Goal: Task Accomplishment & Management: Complete application form

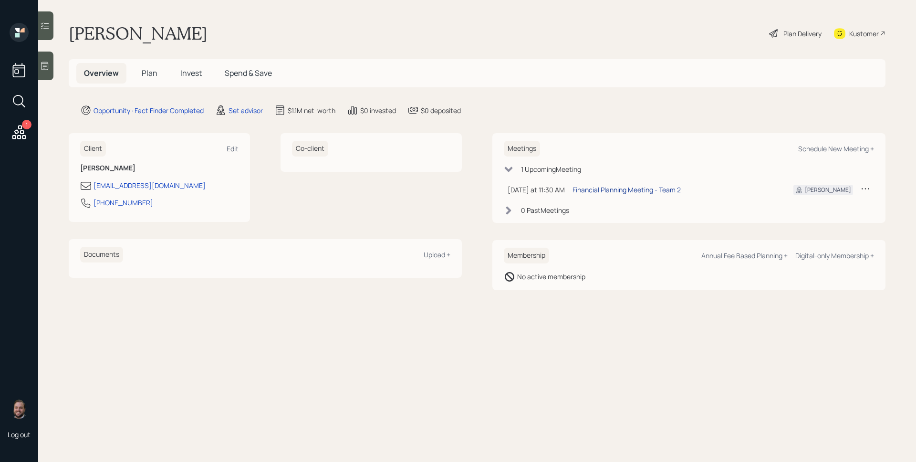
click at [636, 190] on div "Financial Planning Meeting - Team 2" at bounding box center [626, 190] width 108 height 10
click at [648, 46] on main "[PERSON_NAME] Plan Delivery Kustomer Overview Plan Invest Spend & Save Opportun…" at bounding box center [476, 231] width 877 height 462
click at [15, 127] on icon at bounding box center [18, 132] width 17 height 17
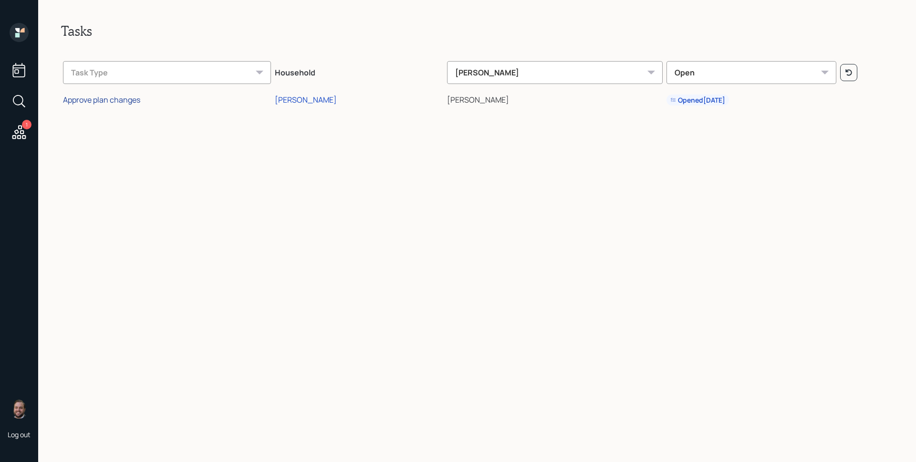
click at [130, 102] on div "Approve plan changes" at bounding box center [101, 99] width 77 height 10
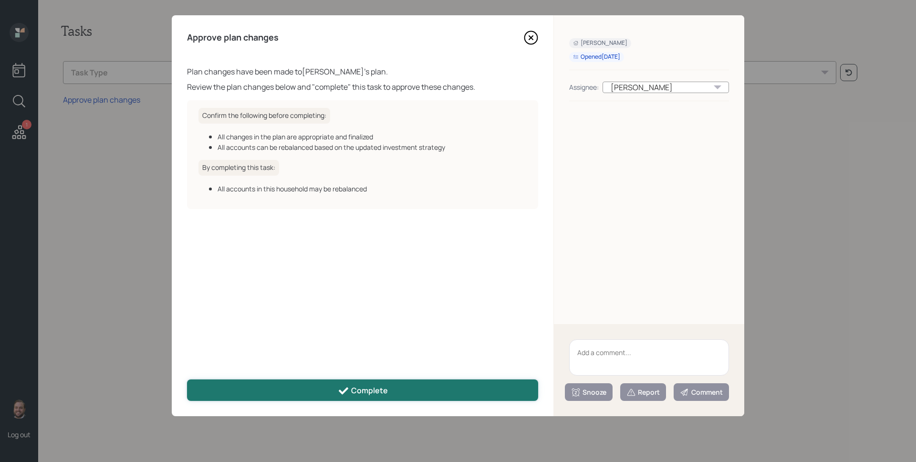
click at [379, 380] on button "Complete" at bounding box center [362, 389] width 351 height 21
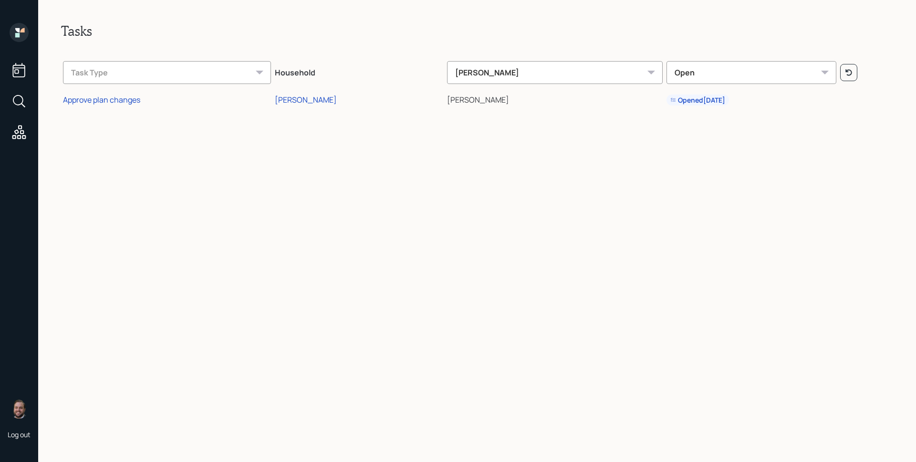
click at [24, 34] on icon at bounding box center [19, 32] width 19 height 19
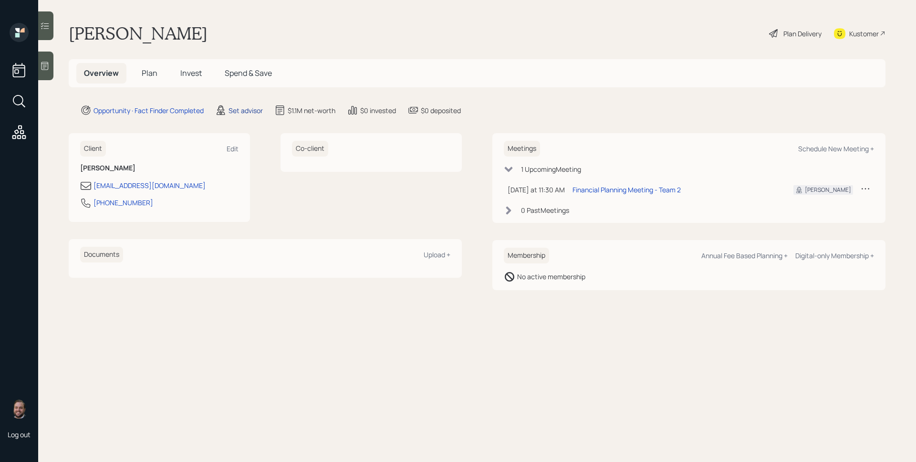
click at [246, 111] on div "Set advisor" at bounding box center [245, 110] width 34 height 10
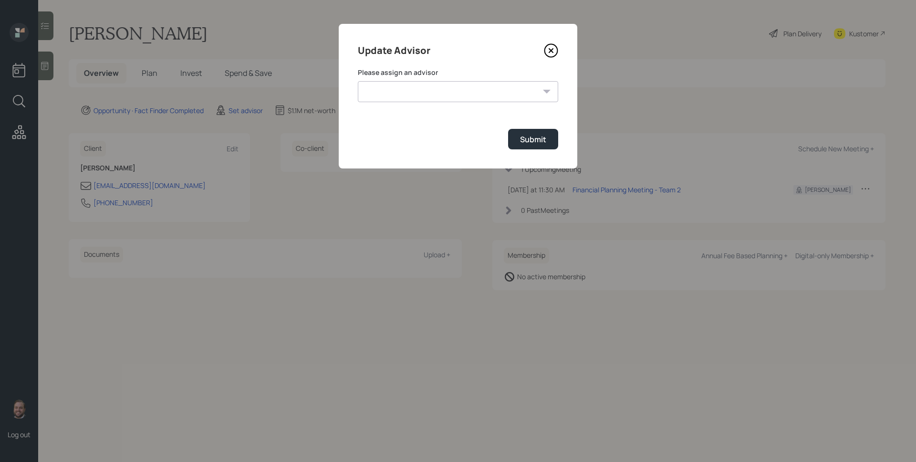
click at [434, 89] on select "[PERSON_NAME] [PERSON_NAME] End [PERSON_NAME] [PERSON_NAME] [PERSON_NAME] [PERS…" at bounding box center [458, 91] width 200 height 21
select select "d946c976-65aa-4529-ac9d-02c4f1114fc0"
click at [358, 81] on select "[PERSON_NAME] [PERSON_NAME] End [PERSON_NAME] [PERSON_NAME] [PERSON_NAME] [PERS…" at bounding box center [458, 91] width 200 height 21
click at [535, 143] on div "Submit" at bounding box center [533, 139] width 26 height 10
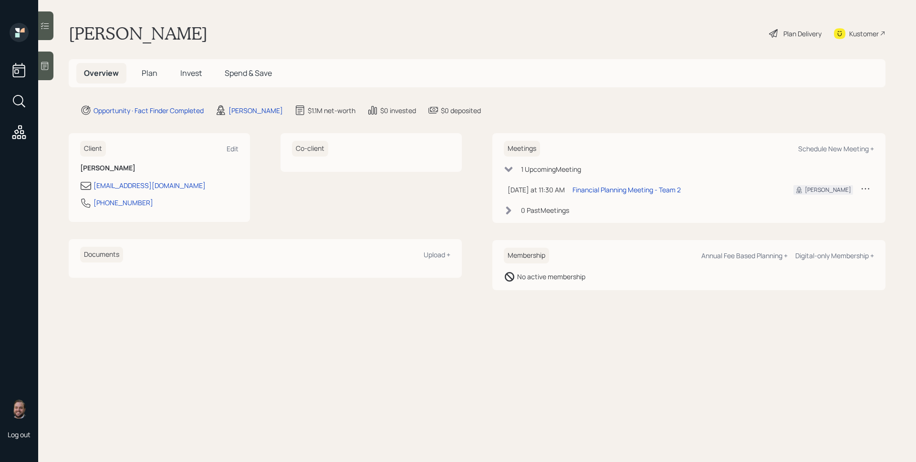
click at [50, 71] on div at bounding box center [45, 65] width 15 height 29
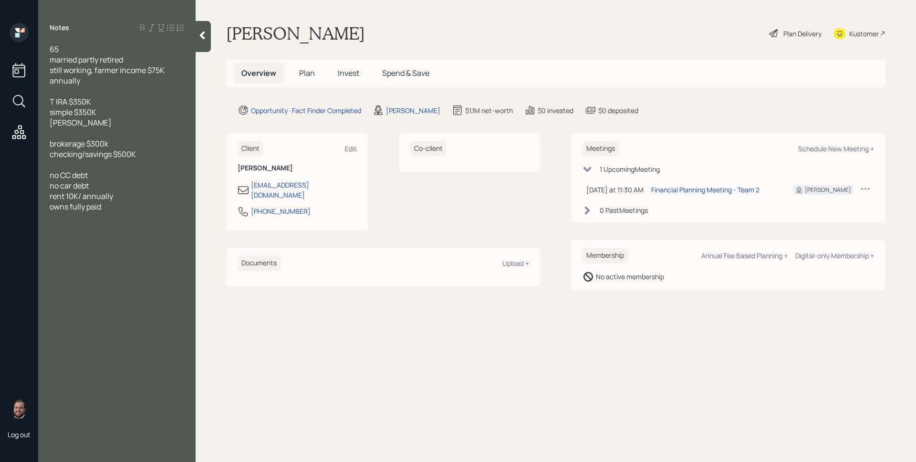
click at [315, 72] on h5 "Plan" at bounding box center [306, 73] width 31 height 21
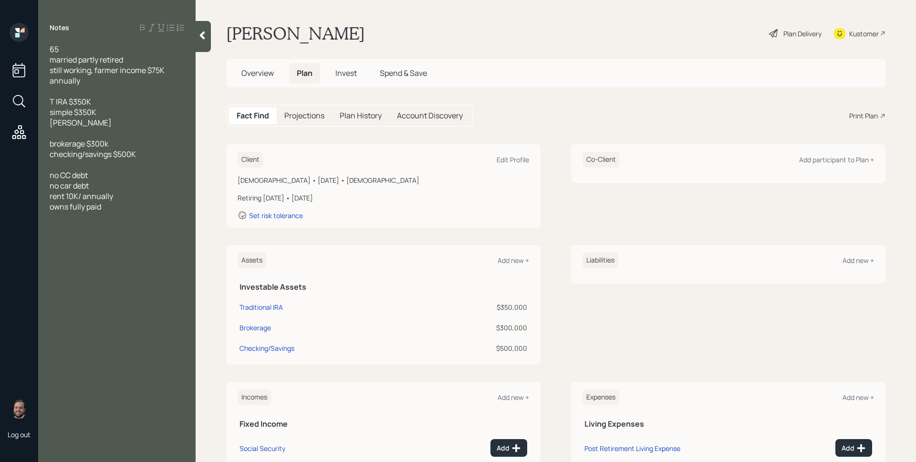
click at [512, 154] on div "Client Edit Profile" at bounding box center [382, 160] width 291 height 16
click at [513, 158] on div "Edit Profile" at bounding box center [512, 159] width 32 height 9
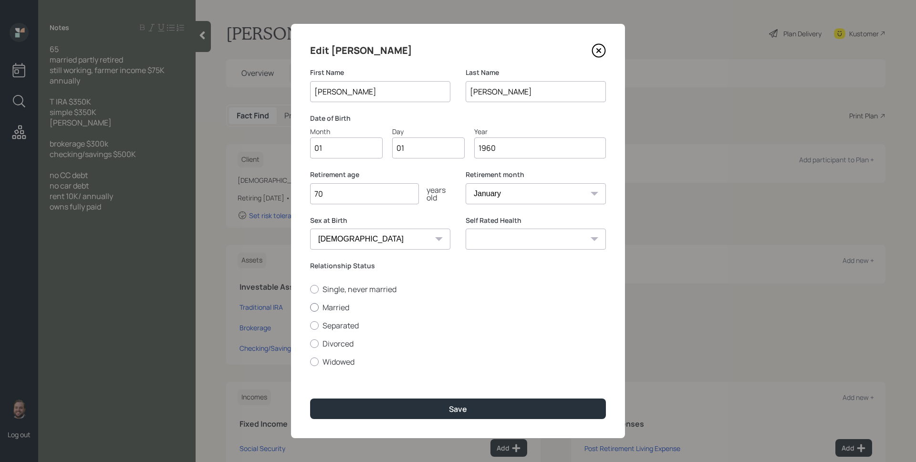
click at [336, 309] on label "Married" at bounding box center [458, 307] width 296 height 10
click at [310, 307] on input "Married" at bounding box center [309, 307] width 0 height 0
radio input "true"
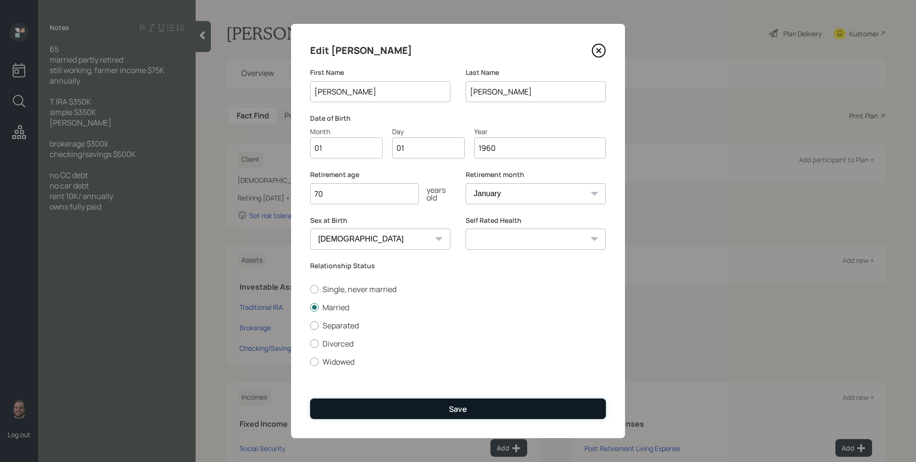
click at [450, 409] on div "Save" at bounding box center [458, 408] width 18 height 10
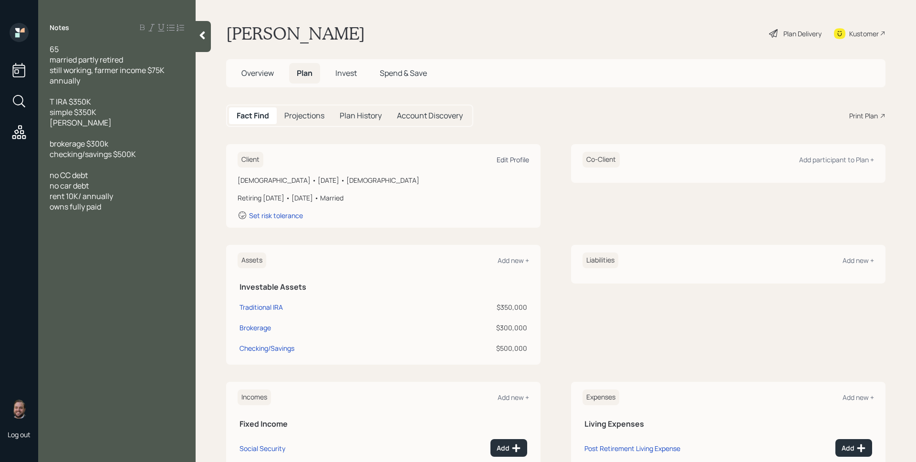
click at [502, 160] on div "Edit Profile" at bounding box center [512, 159] width 32 height 9
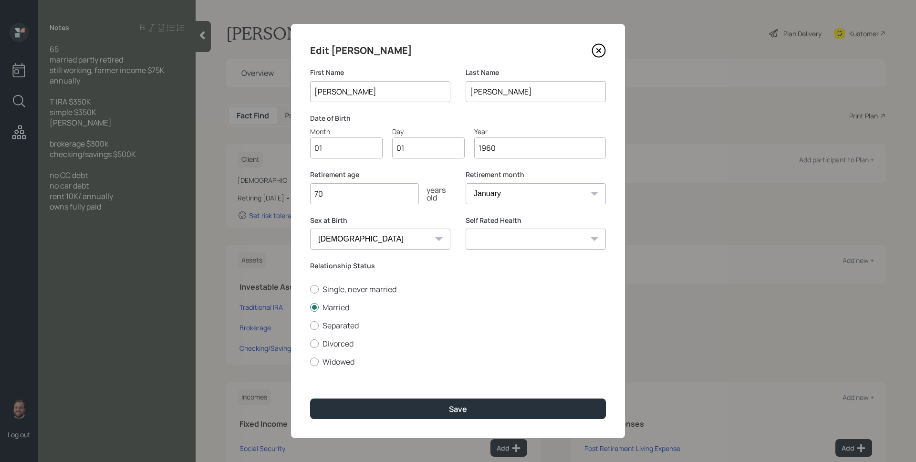
click at [377, 192] on input "70" at bounding box center [364, 193] width 109 height 21
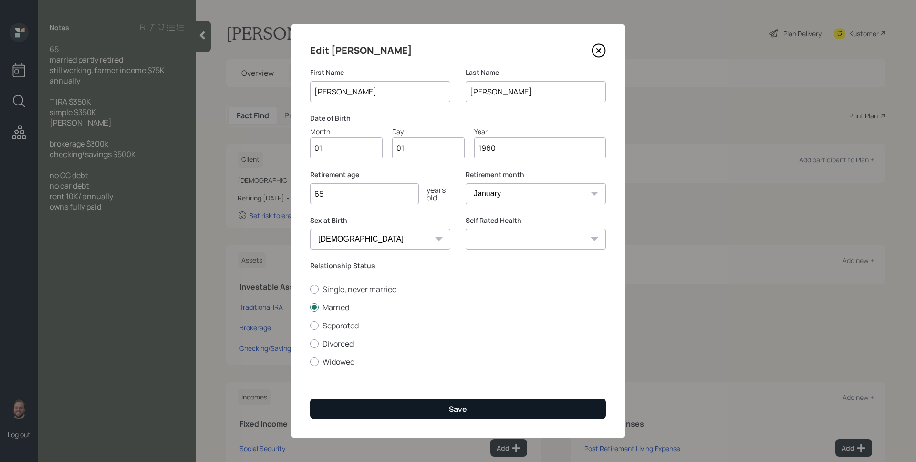
type input "65"
click at [475, 408] on button "Save" at bounding box center [458, 408] width 296 height 21
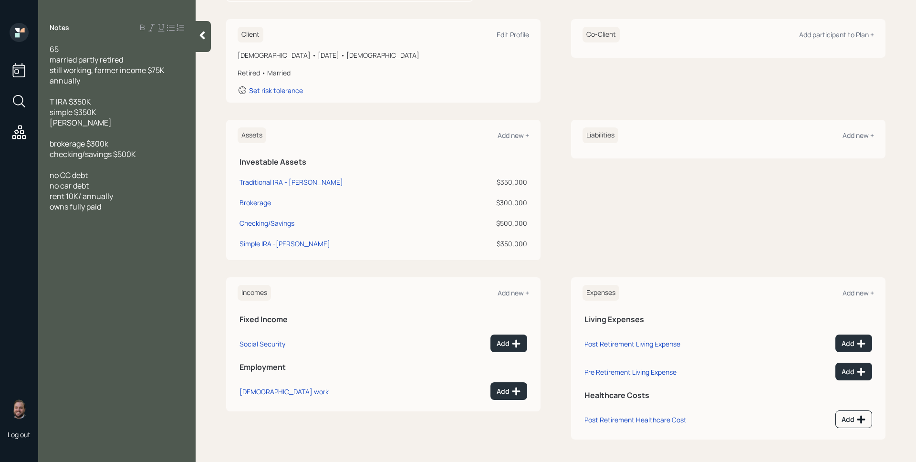
scroll to position [125, 0]
drag, startPoint x: 570, startPoint y: 262, endPoint x: 519, endPoint y: 283, distance: 55.2
click at [570, 262] on div "Client Edit Profile [DEMOGRAPHIC_DATA] • [DATE] • [DEMOGRAPHIC_DATA] Retired • …" at bounding box center [555, 229] width 659 height 420
click at [497, 294] on div "Add new +" at bounding box center [512, 292] width 31 height 9
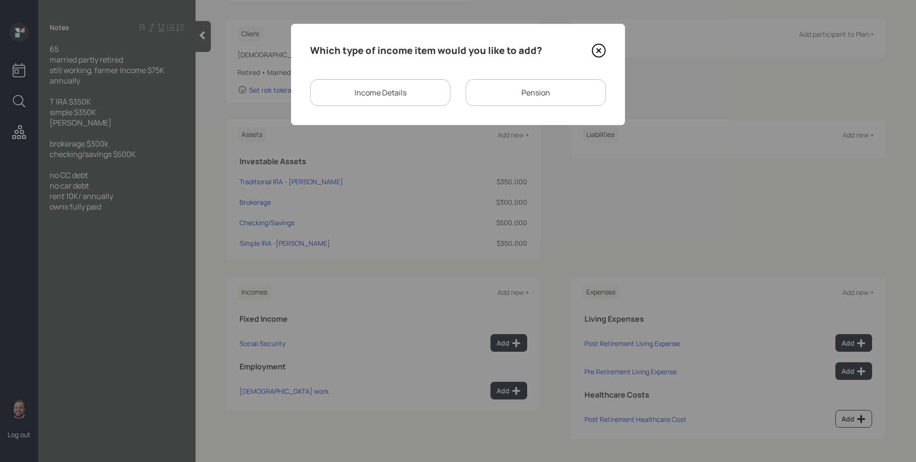
click at [393, 99] on div "Income Details" at bounding box center [380, 92] width 140 height 27
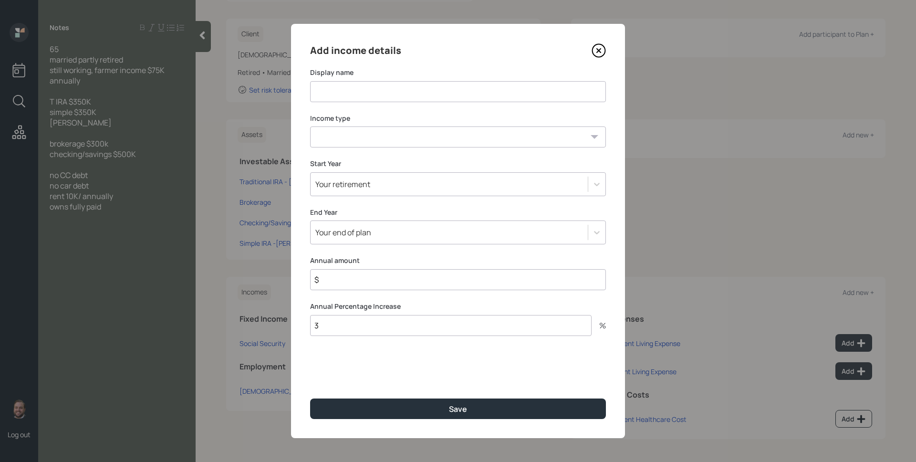
click at [391, 96] on input at bounding box center [458, 91] width 296 height 21
click at [409, 139] on select "[DEMOGRAPHIC_DATA] work [DEMOGRAPHIC_DATA] work Self employment Other" at bounding box center [458, 136] width 296 height 21
select select "part_time"
click at [310, 126] on select "[DEMOGRAPHIC_DATA] work [DEMOGRAPHIC_DATA] work Self employment Other" at bounding box center [458, 136] width 296 height 21
click at [339, 220] on div "End Year Your end of plan" at bounding box center [458, 225] width 296 height 37
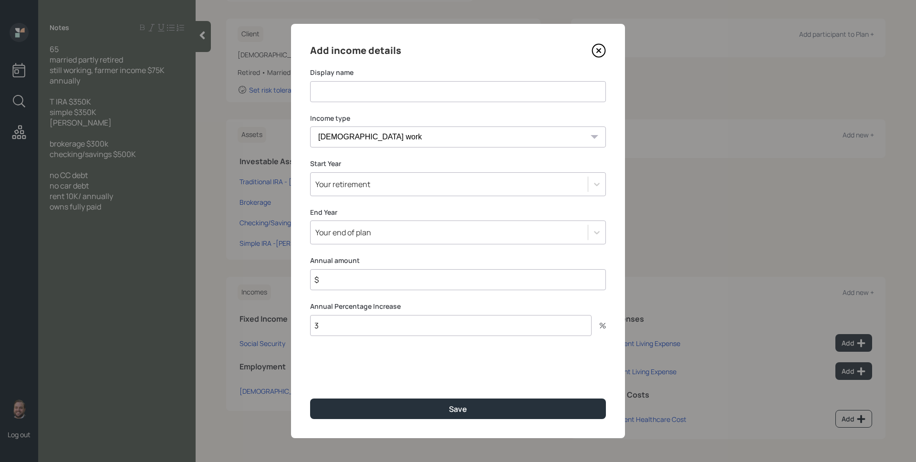
click at [342, 229] on div "Your end of plan" at bounding box center [343, 232] width 56 height 10
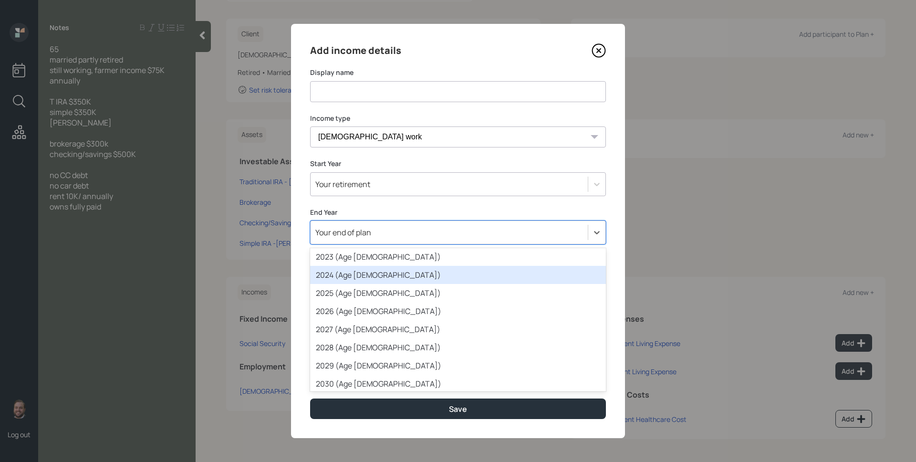
scroll to position [81, 0]
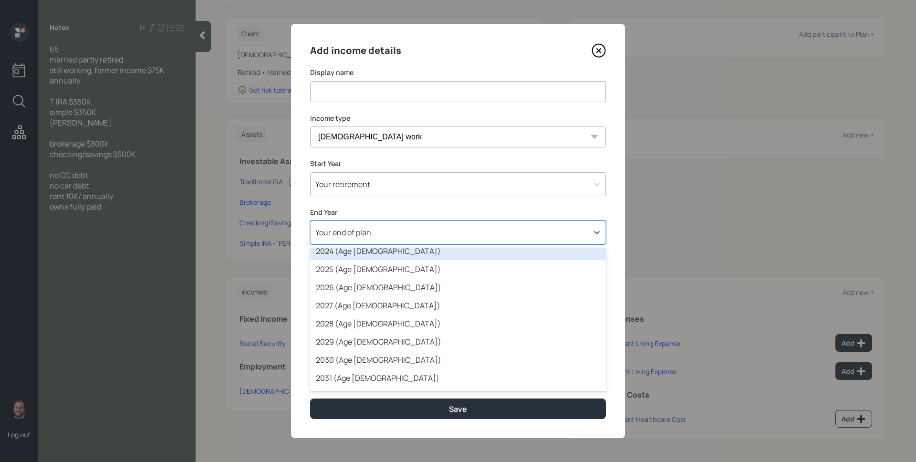
click at [419, 80] on div "Display name" at bounding box center [458, 85] width 296 height 34
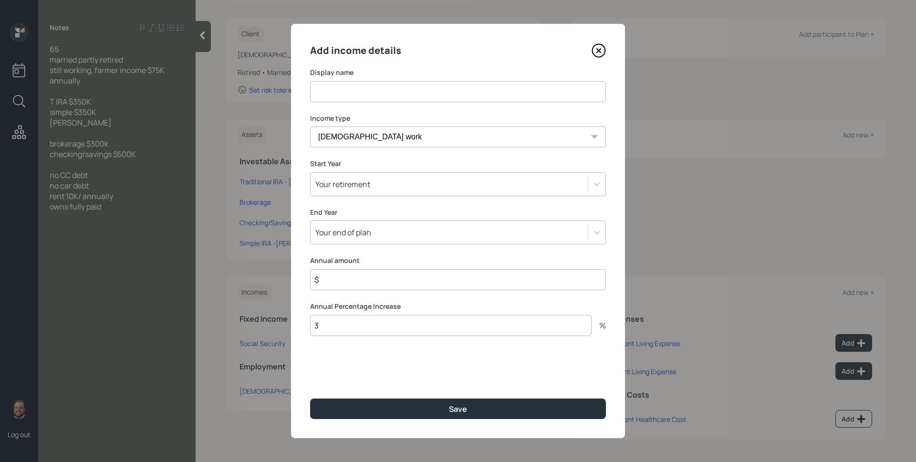
click at [598, 51] on icon at bounding box center [599, 51] width 4 height 4
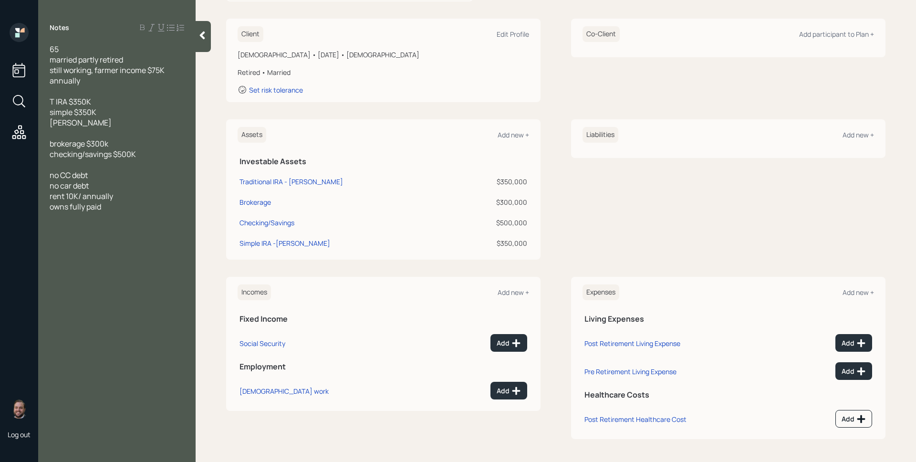
click at [98, 110] on div "T IRA $350K simple $350K [PERSON_NAME]" at bounding box center [117, 111] width 134 height 31
click at [85, 157] on span "brokerage $300k checking/savings $500K" at bounding box center [93, 148] width 86 height 21
click at [72, 205] on span "no CC debt no car debt rent 10K/ annually owns fully paid" at bounding box center [81, 191] width 63 height 42
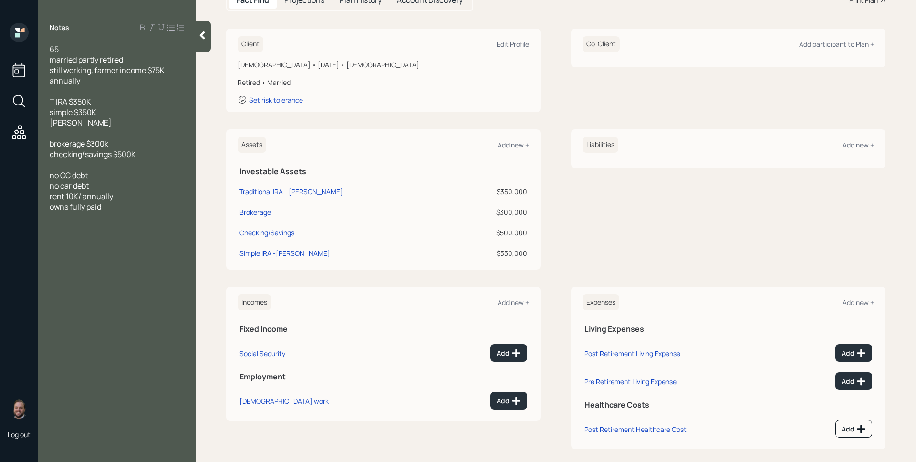
scroll to position [125, 0]
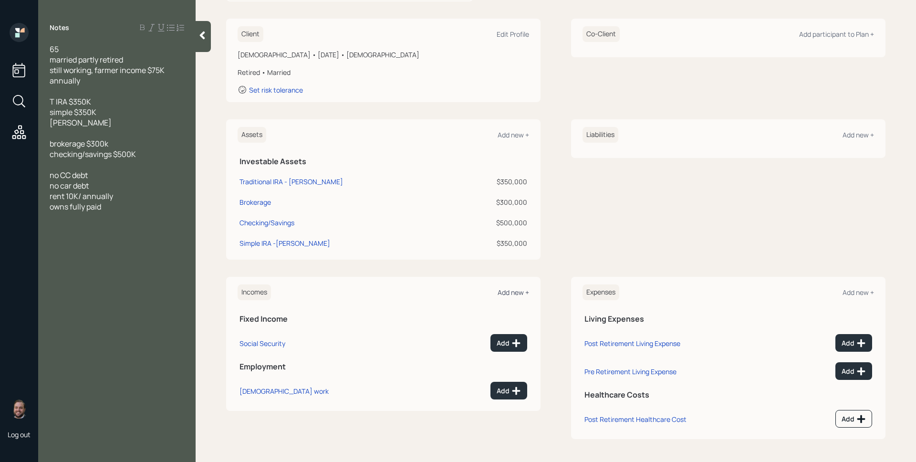
click at [510, 289] on div "Add new +" at bounding box center [512, 292] width 31 height 9
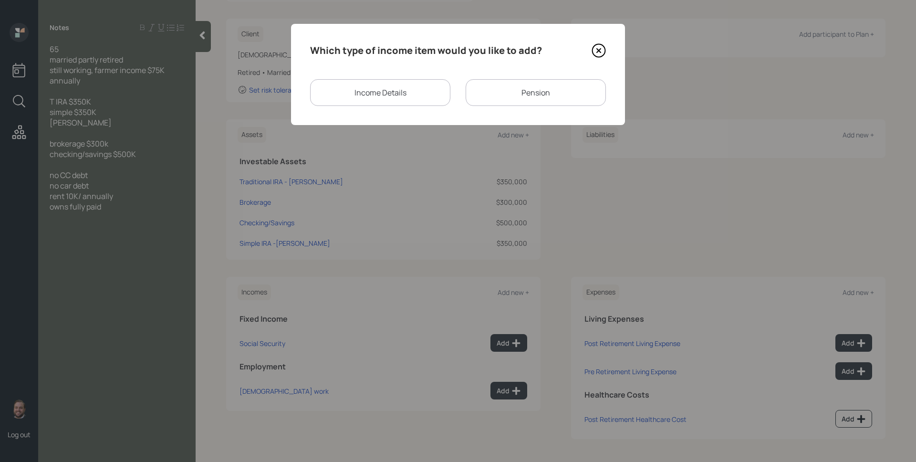
click at [600, 55] on icon at bounding box center [598, 50] width 14 height 14
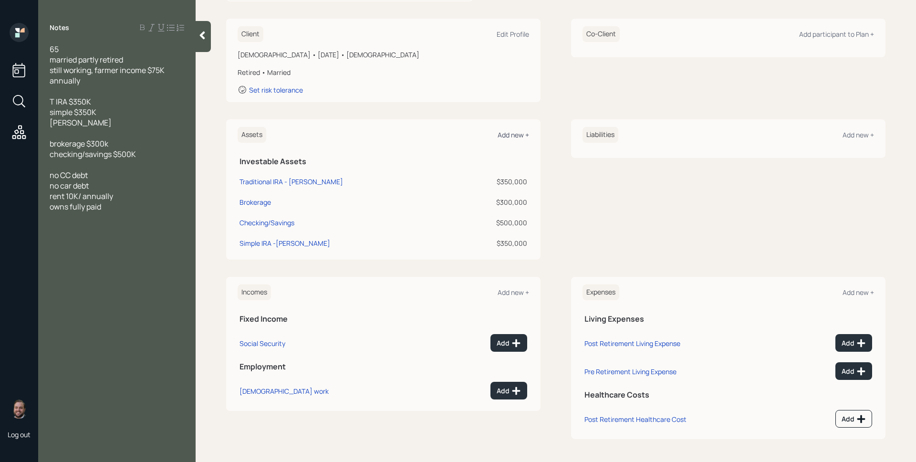
click at [514, 131] on div "Add new +" at bounding box center [512, 134] width 31 height 9
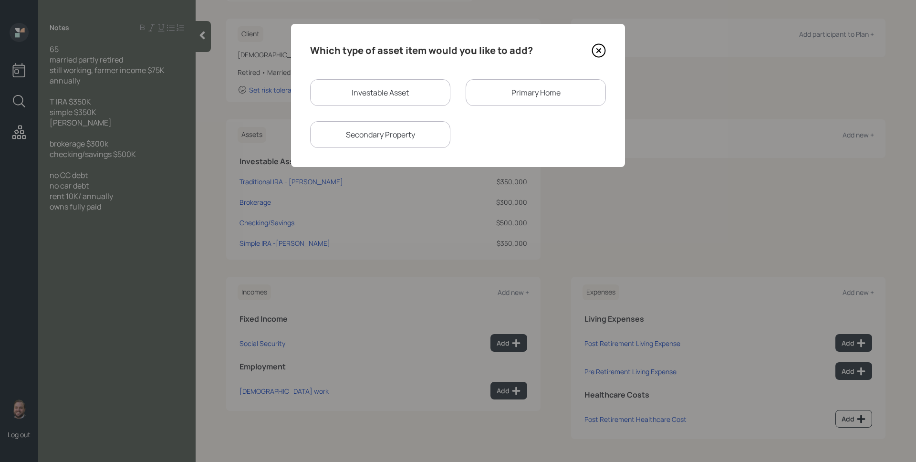
click at [376, 139] on div "Secondary Property" at bounding box center [380, 134] width 140 height 27
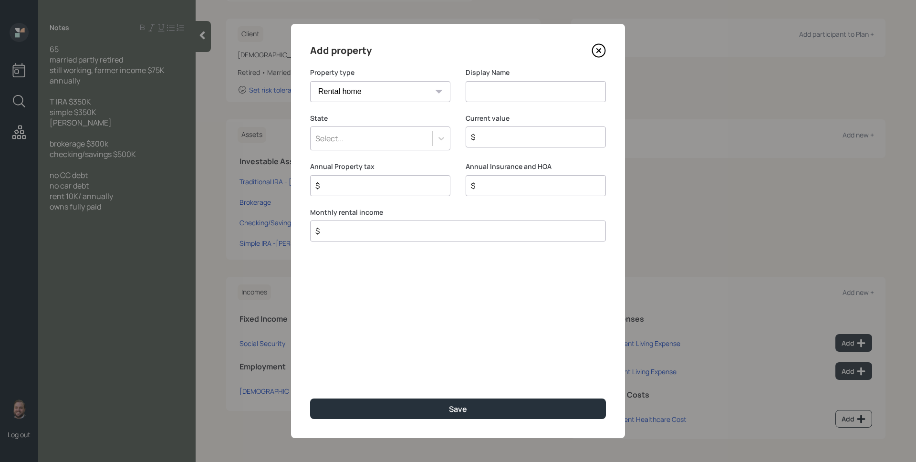
click at [386, 84] on select "Vacation home Rental home" at bounding box center [380, 91] width 140 height 21
select select "vacation_property"
click at [310, 81] on select "Vacation home Rental home" at bounding box center [380, 91] width 140 height 21
click at [517, 93] on input at bounding box center [535, 91] width 140 height 21
type input "Primary Home"
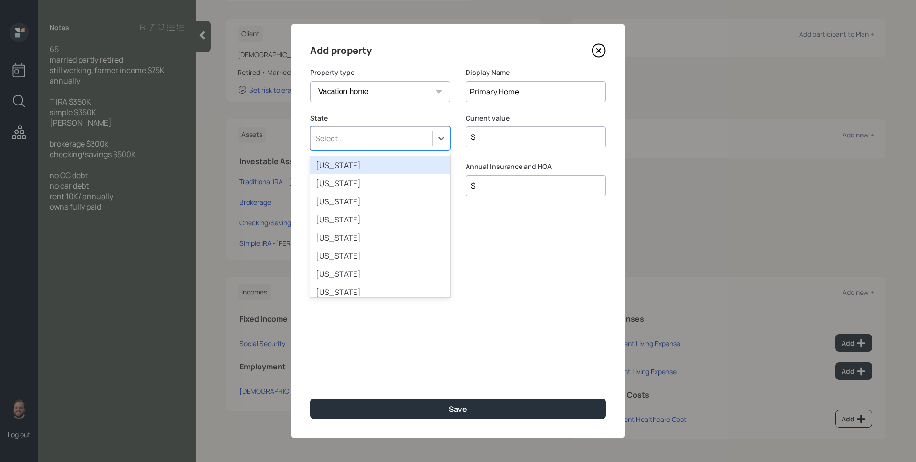
click at [400, 137] on div "Select..." at bounding box center [371, 138] width 122 height 16
type input "ga"
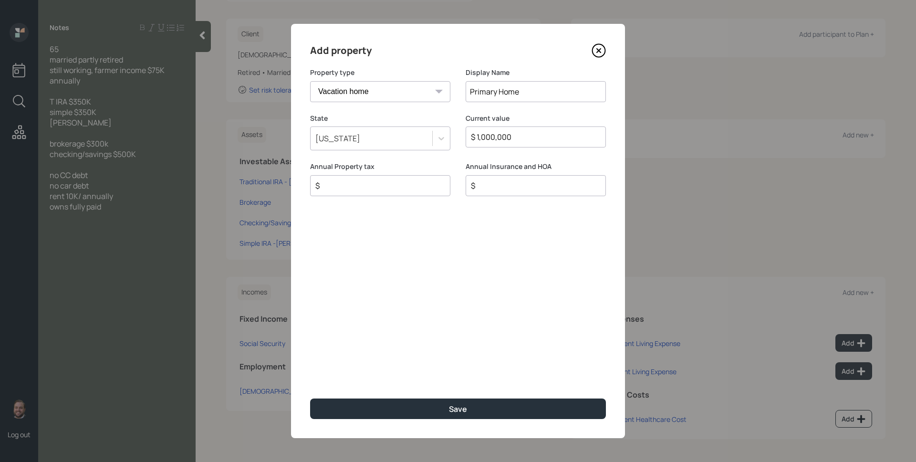
type input "$ 1,000,000"
type input "$ 0"
click at [385, 185] on input "$ 0" at bounding box center [376, 185] width 124 height 11
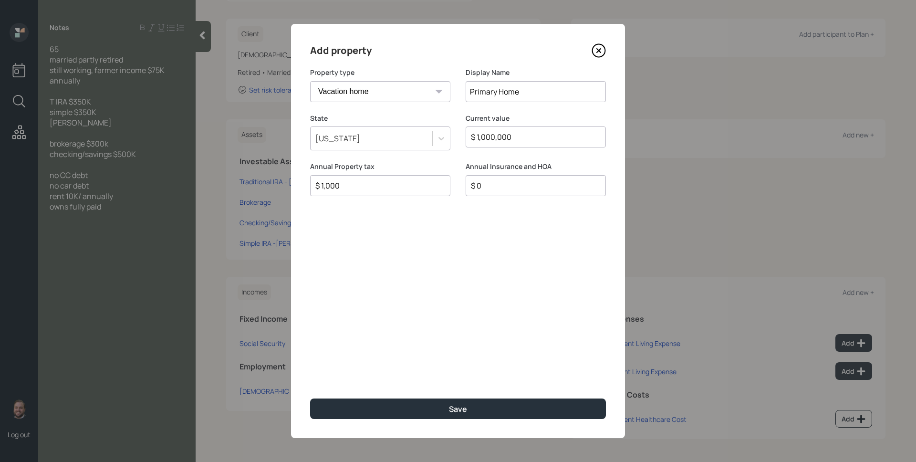
type input "$ 1,000"
click at [310, 398] on button "Save" at bounding box center [458, 408] width 296 height 21
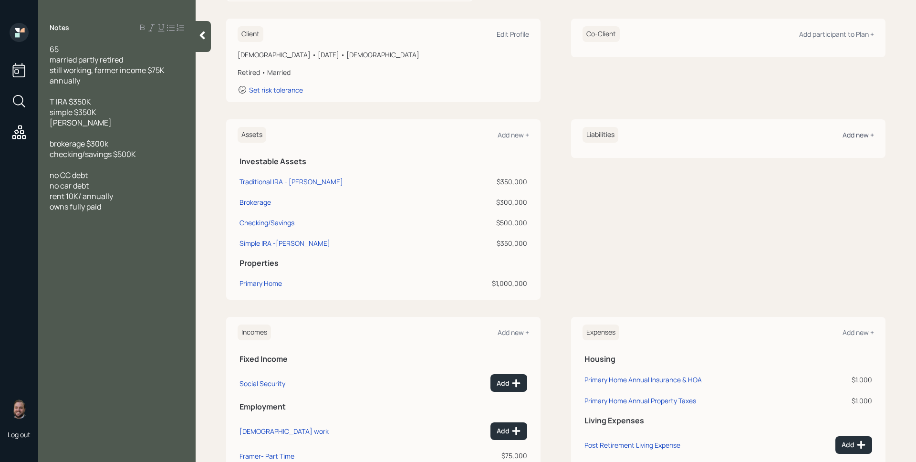
click at [864, 136] on div "Add new +" at bounding box center [857, 134] width 31 height 9
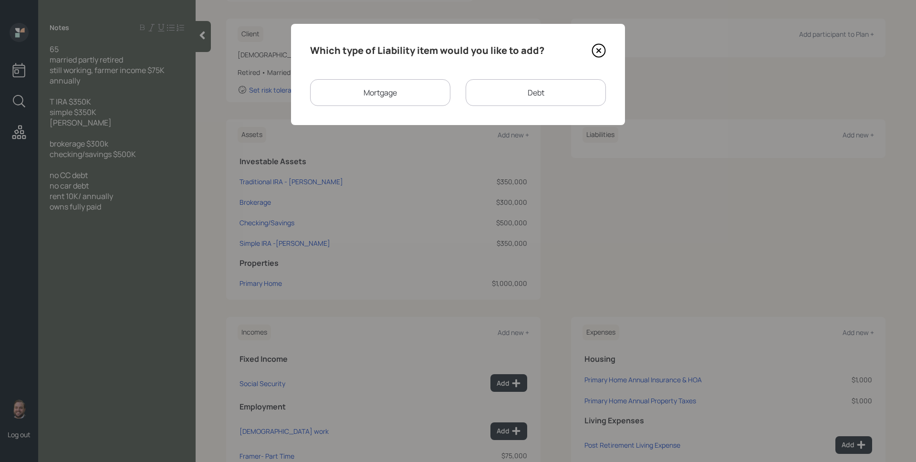
click at [601, 49] on icon at bounding box center [598, 50] width 14 height 14
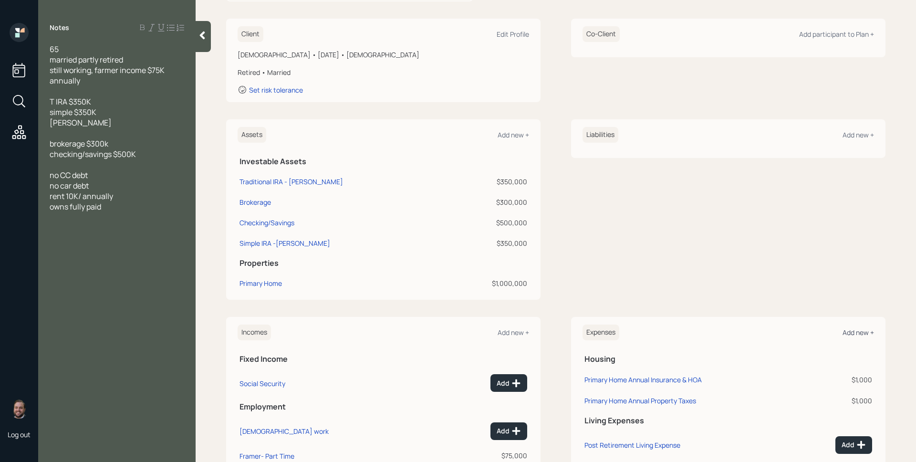
click at [851, 331] on div "Add new +" at bounding box center [857, 332] width 31 height 9
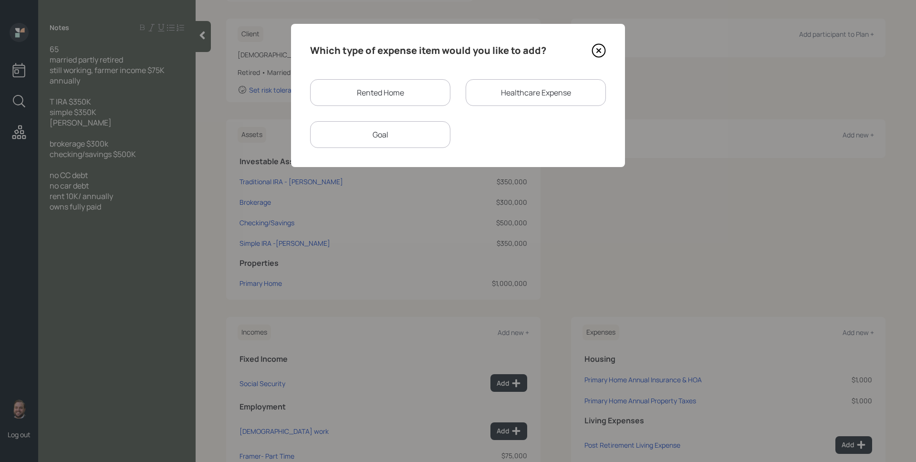
click at [389, 95] on div "Rented Home" at bounding box center [380, 92] width 140 height 27
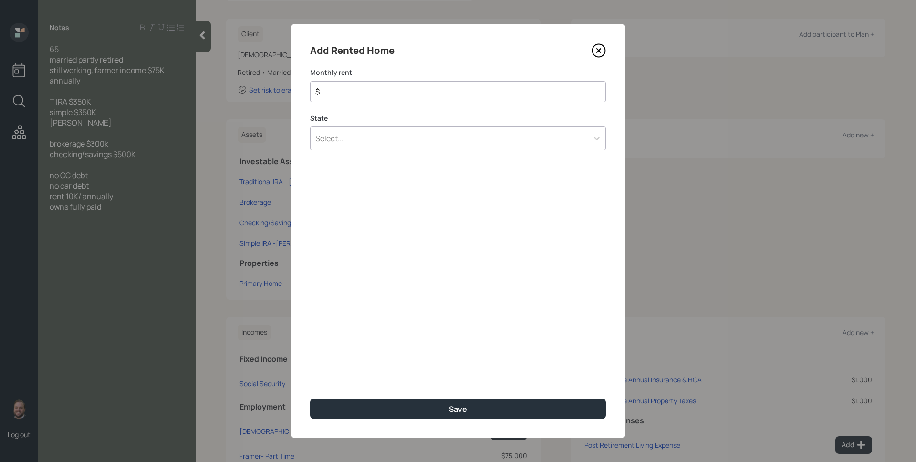
click at [604, 51] on icon at bounding box center [598, 50] width 14 height 14
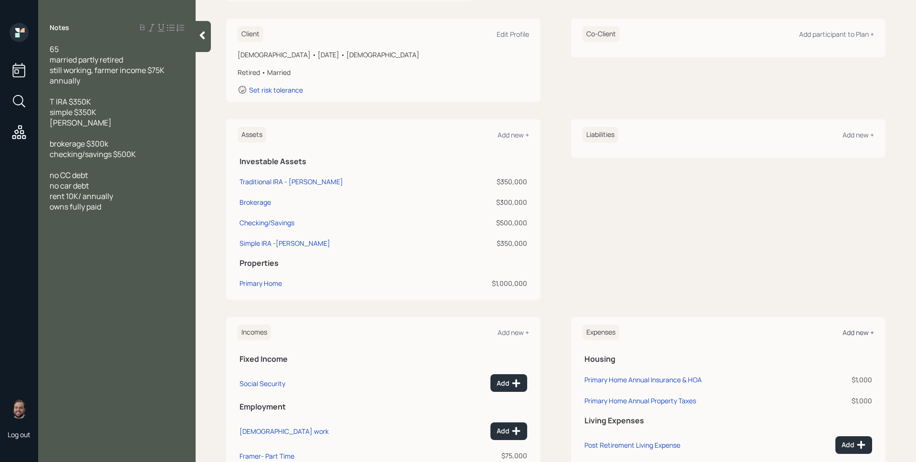
click at [843, 329] on div "Add new +" at bounding box center [857, 332] width 31 height 9
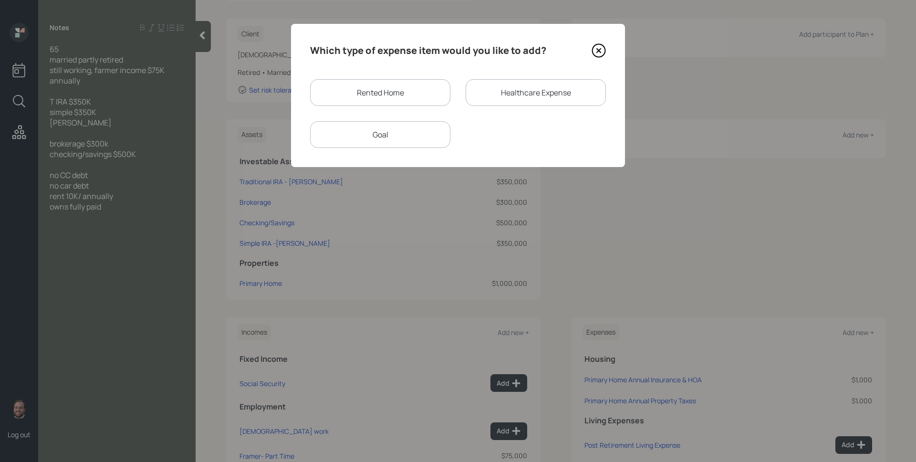
click at [599, 50] on icon at bounding box center [599, 51] width 4 height 4
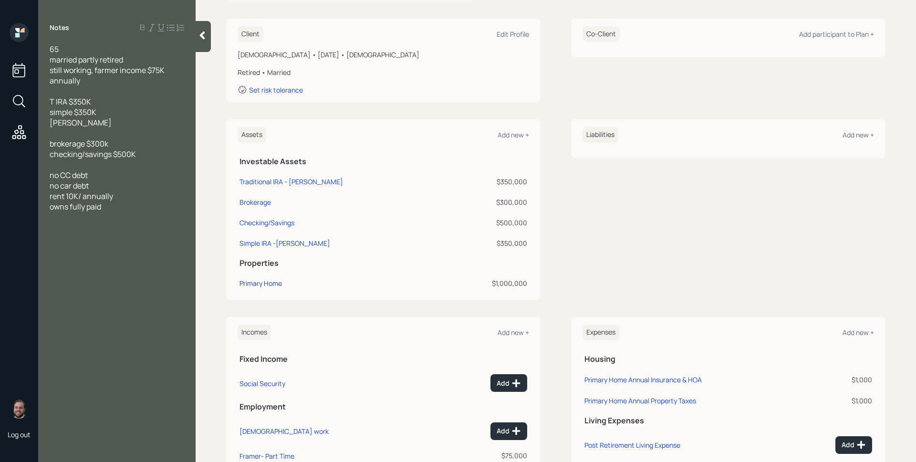
click at [257, 285] on div "Primary Home" at bounding box center [260, 283] width 42 height 10
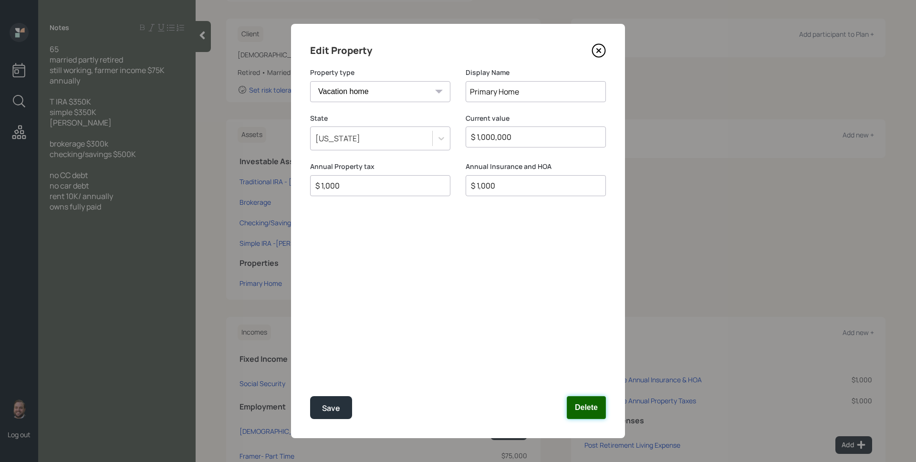
click at [584, 405] on button "Delete" at bounding box center [585, 407] width 39 height 23
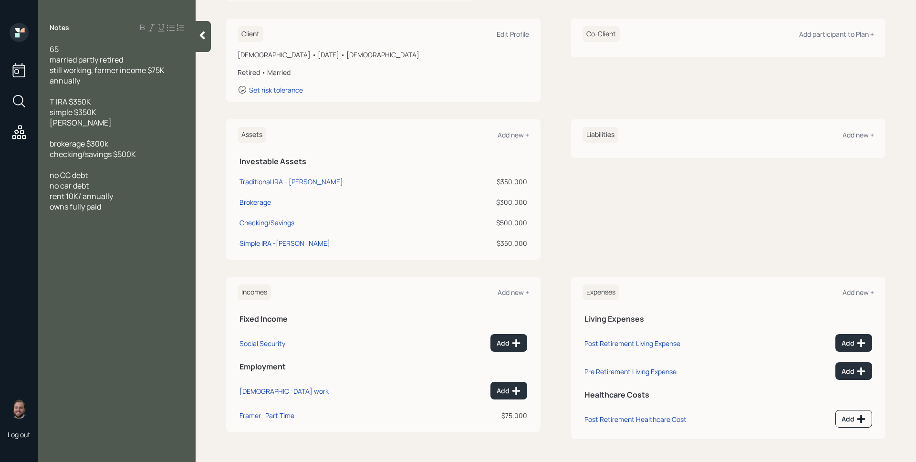
click at [654, 236] on div "Liabilities Add new +" at bounding box center [728, 189] width 314 height 140
